Goal: Task Accomplishment & Management: Use online tool/utility

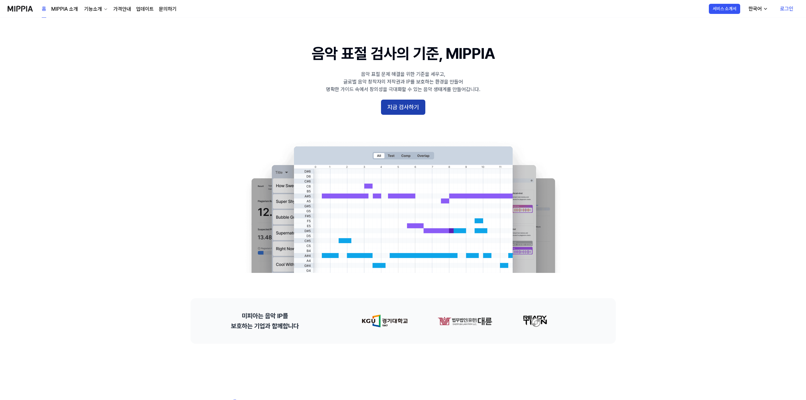
click at [405, 110] on button "지금 검사하기" at bounding box center [403, 107] width 44 height 15
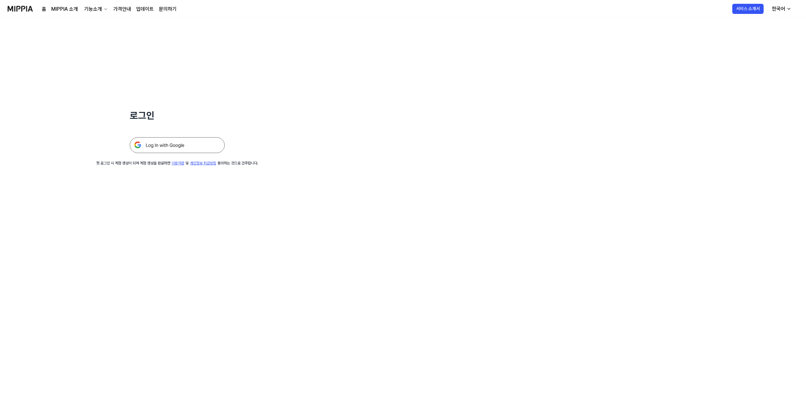
click at [211, 144] on img at bounding box center [177, 145] width 95 height 16
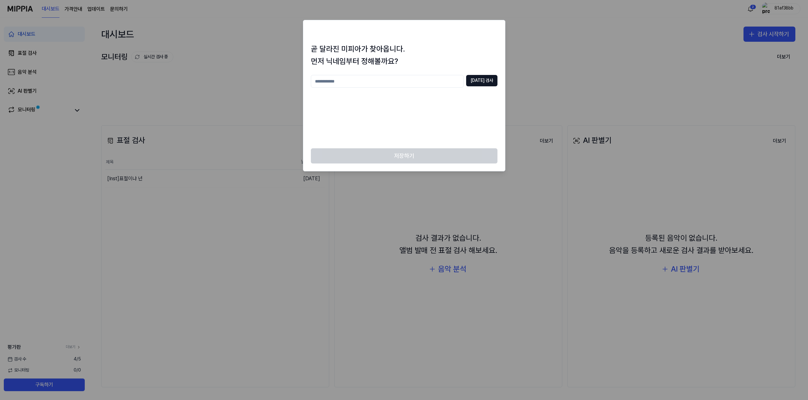
click at [360, 84] on input "text" at bounding box center [387, 81] width 153 height 13
type input "*"
click at [478, 76] on button "중복 검사" at bounding box center [481, 80] width 31 height 11
click at [401, 83] on input "*" at bounding box center [387, 81] width 153 height 13
type input "******"
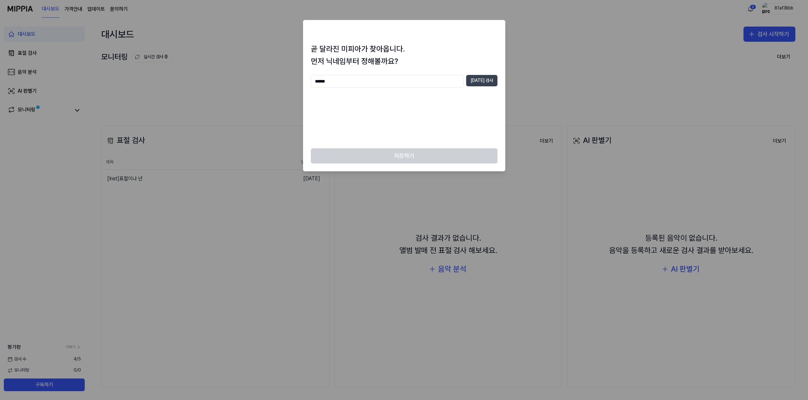
click at [488, 80] on button "중복 검사" at bounding box center [481, 80] width 31 height 11
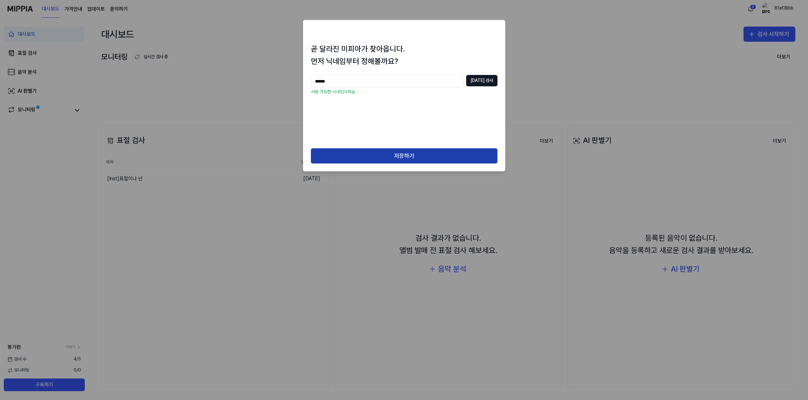
click at [422, 151] on button "저장하기" at bounding box center [404, 155] width 187 height 15
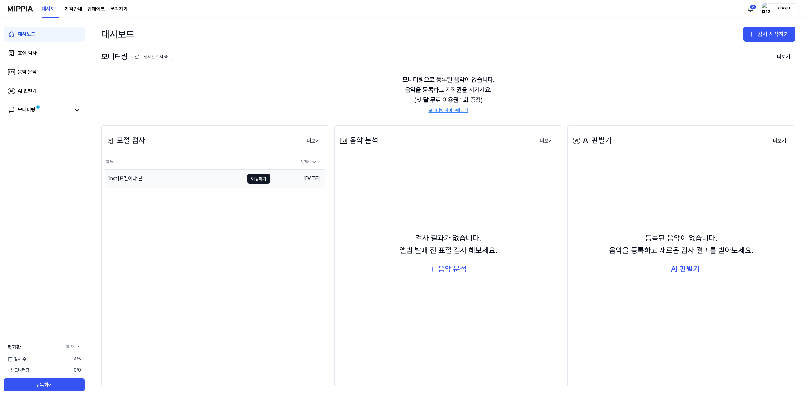
click at [134, 176] on div "[Inst] 표절이냐 넌" at bounding box center [124, 179] width 35 height 8
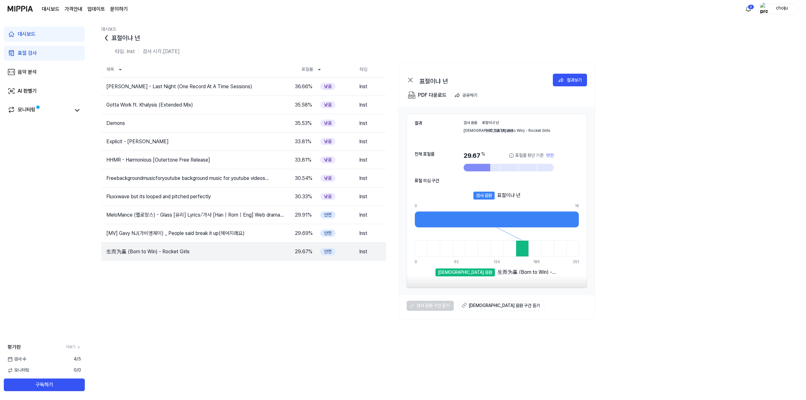
click at [412, 78] on icon at bounding box center [410, 80] width 4 height 4
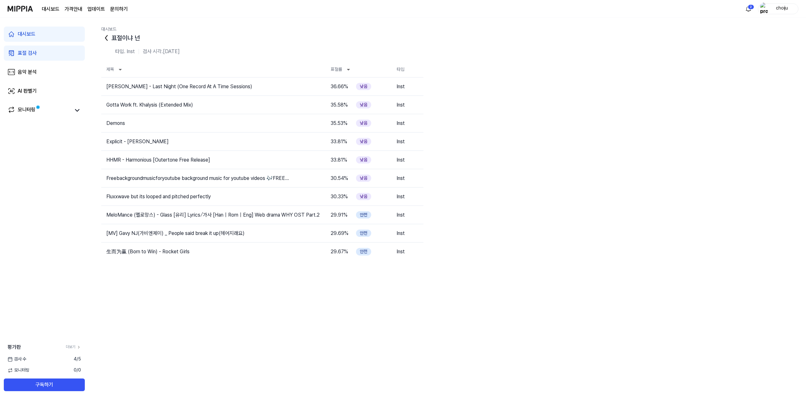
click at [30, 51] on div "표절 검사" at bounding box center [27, 53] width 19 height 8
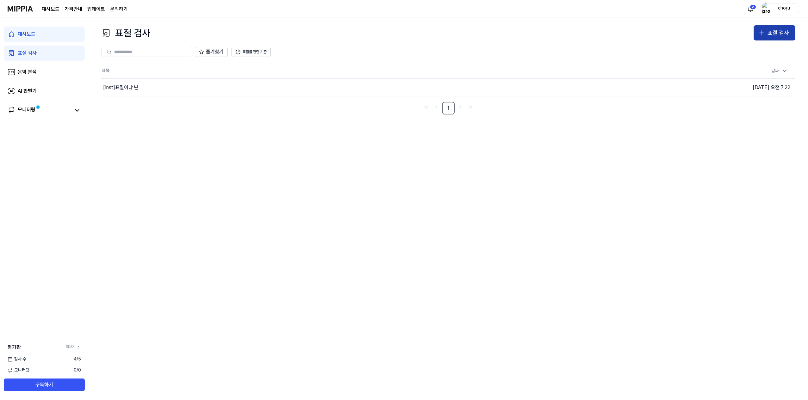
click at [774, 32] on div "표절 검사" at bounding box center [779, 32] width 22 height 9
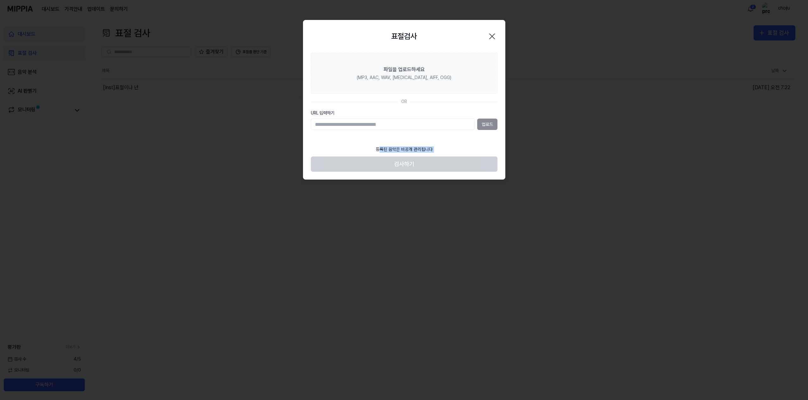
drag, startPoint x: 380, startPoint y: 148, endPoint x: 453, endPoint y: 152, distance: 72.9
click at [453, 152] on footer "등록된 음악은 비공개 관리됩니다 검사하기" at bounding box center [404, 157] width 187 height 29
click at [459, 121] on input "URL 입력하기" at bounding box center [393, 124] width 164 height 11
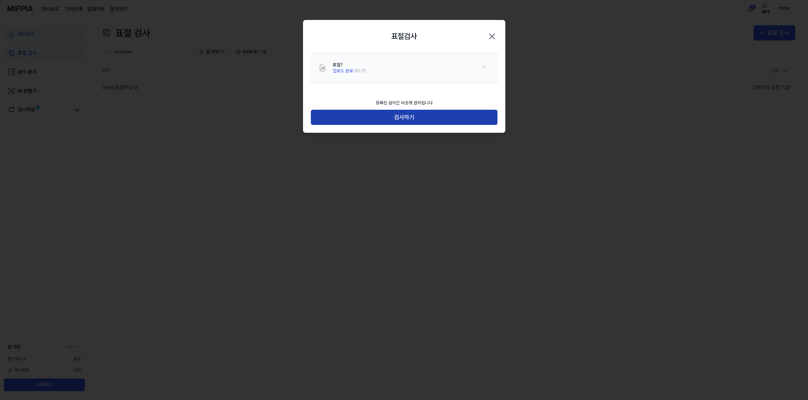
click at [439, 115] on button "검사하기" at bounding box center [404, 117] width 187 height 15
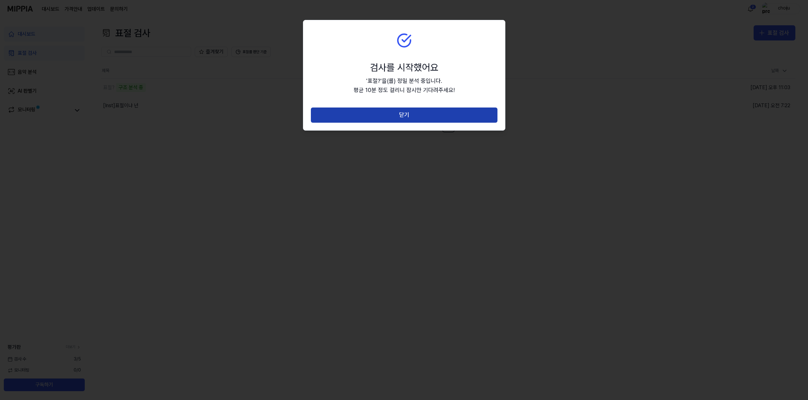
click at [416, 119] on button "닫기" at bounding box center [404, 115] width 187 height 15
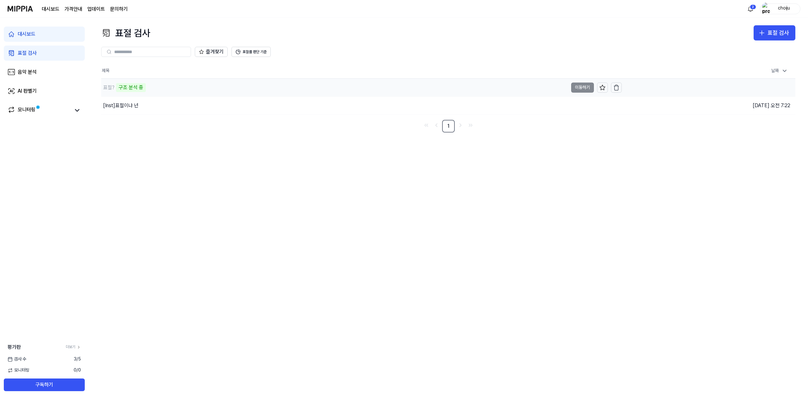
click at [192, 83] on div "표절? 구조 분석 중" at bounding box center [334, 88] width 467 height 18
click at [32, 107] on div "모니터링" at bounding box center [27, 110] width 18 height 9
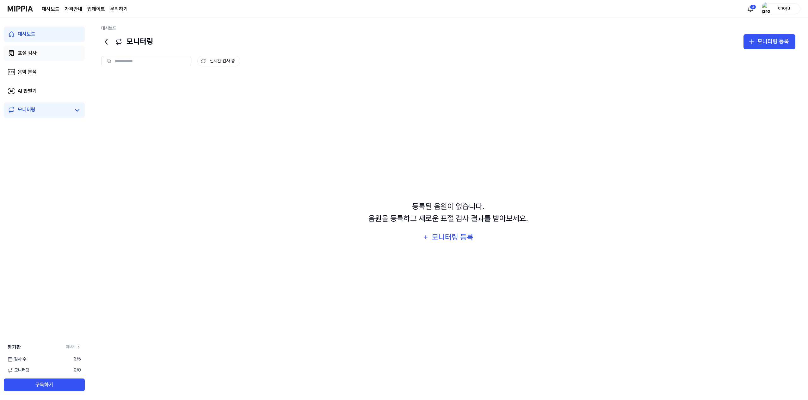
click at [32, 50] on div "표절 검사" at bounding box center [27, 53] width 19 height 8
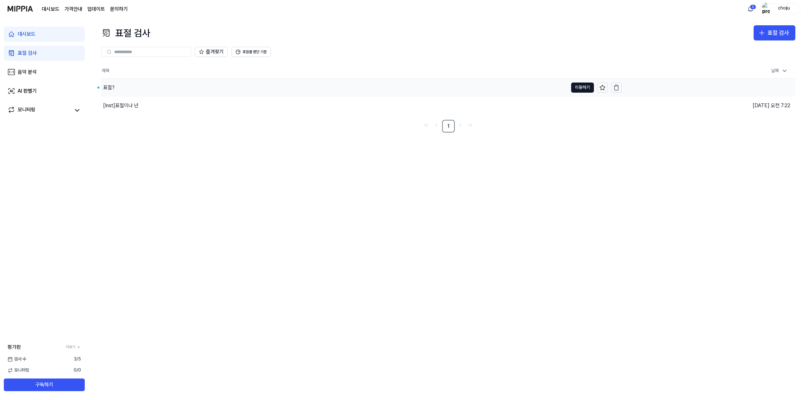
click at [140, 89] on div "표절?" at bounding box center [334, 88] width 467 height 18
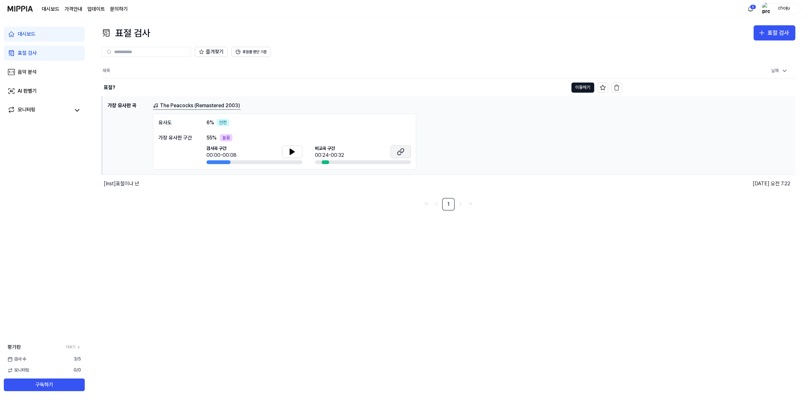
click at [395, 156] on button at bounding box center [401, 152] width 20 height 13
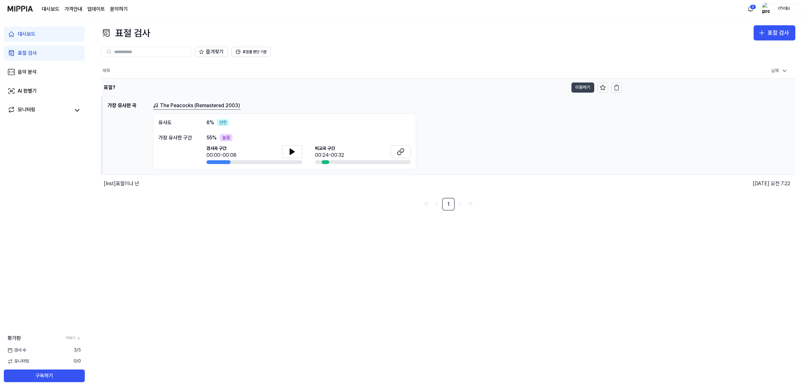
click at [578, 92] on button "이동하기" at bounding box center [583, 88] width 23 height 10
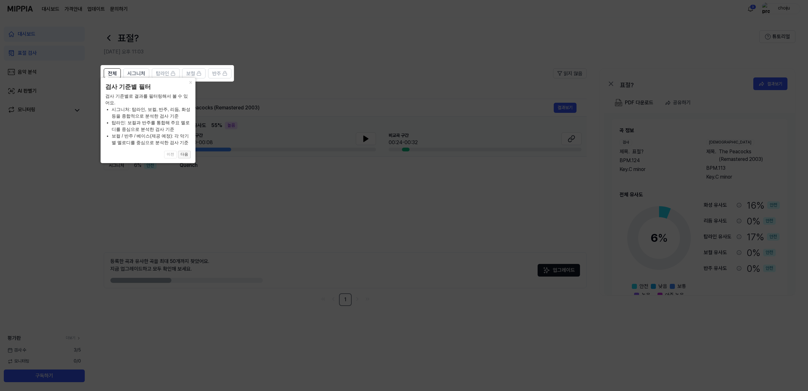
click at [182, 155] on button "다음" at bounding box center [184, 155] width 13 height 8
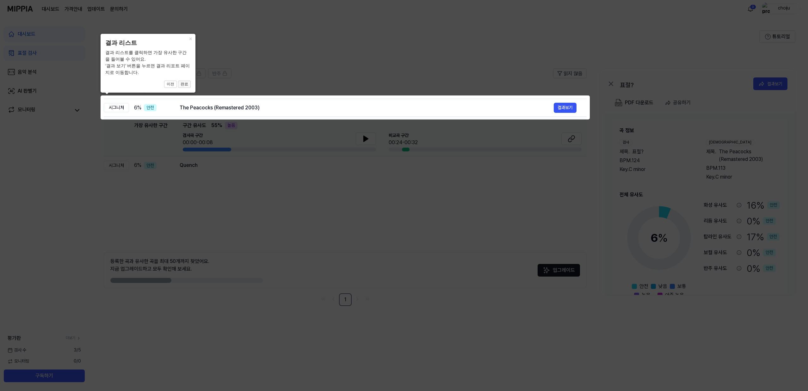
click at [185, 81] on button "완료" at bounding box center [184, 85] width 13 height 8
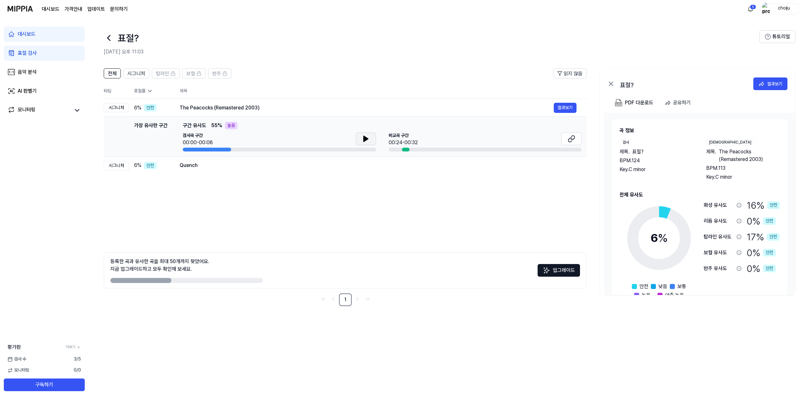
click at [364, 140] on icon at bounding box center [366, 139] width 4 height 6
click at [375, 139] on button at bounding box center [366, 139] width 20 height 13
drag, startPoint x: 227, startPoint y: 149, endPoint x: 168, endPoint y: 149, distance: 59.8
click at [166, 150] on div "가장 유사한 구간 가장 유사한 구간 구간 유사도 55 % 높음 검사곡 구간 00:00-00:08 비교곡 구간 00:24-00:32 결과보기" at bounding box center [345, 137] width 473 height 30
click at [359, 141] on button at bounding box center [366, 139] width 20 height 13
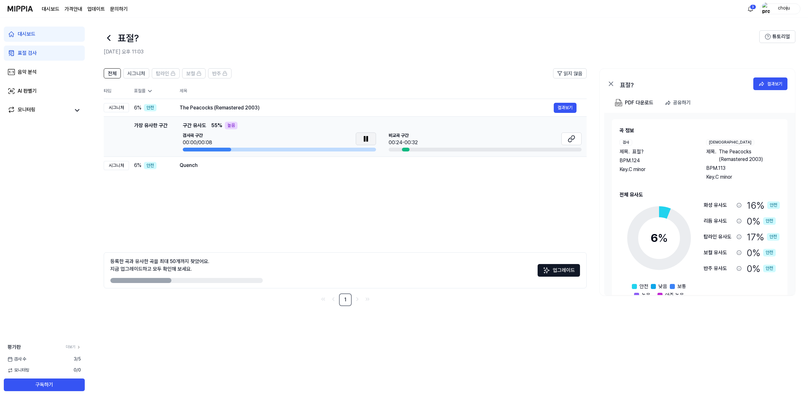
click at [364, 138] on icon at bounding box center [364, 138] width 1 height 5
